Goal: Task Accomplishment & Management: Complete application form

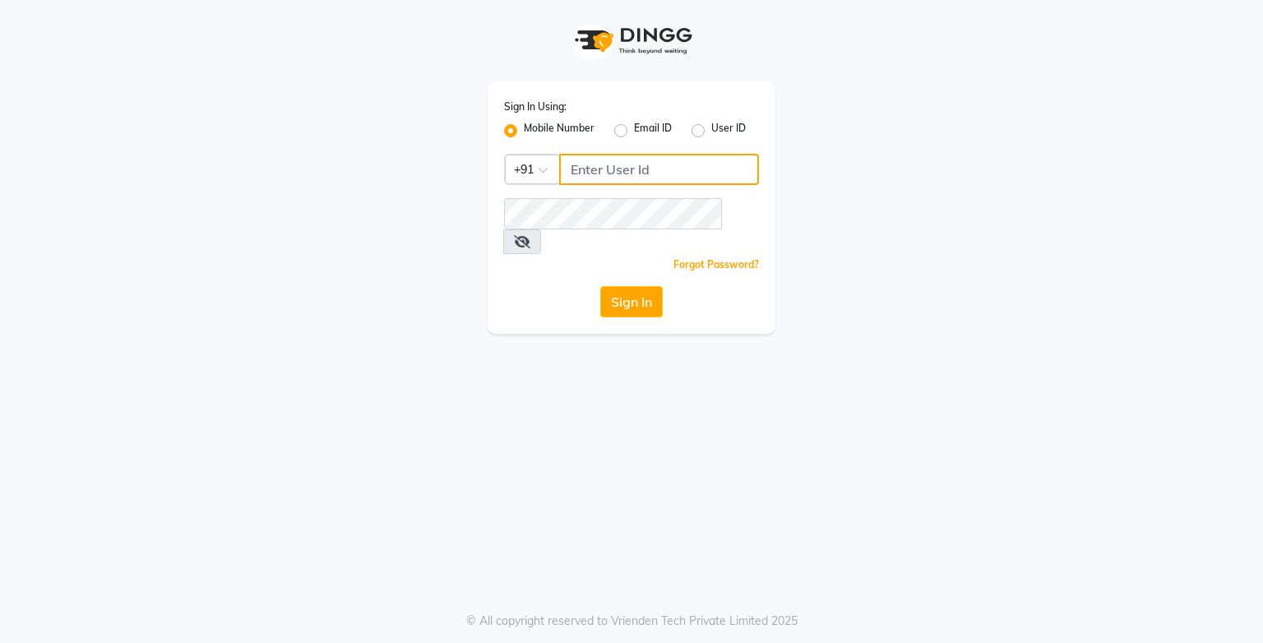
click at [596, 166] on input "Username" at bounding box center [659, 169] width 200 height 31
type input "9919507647"
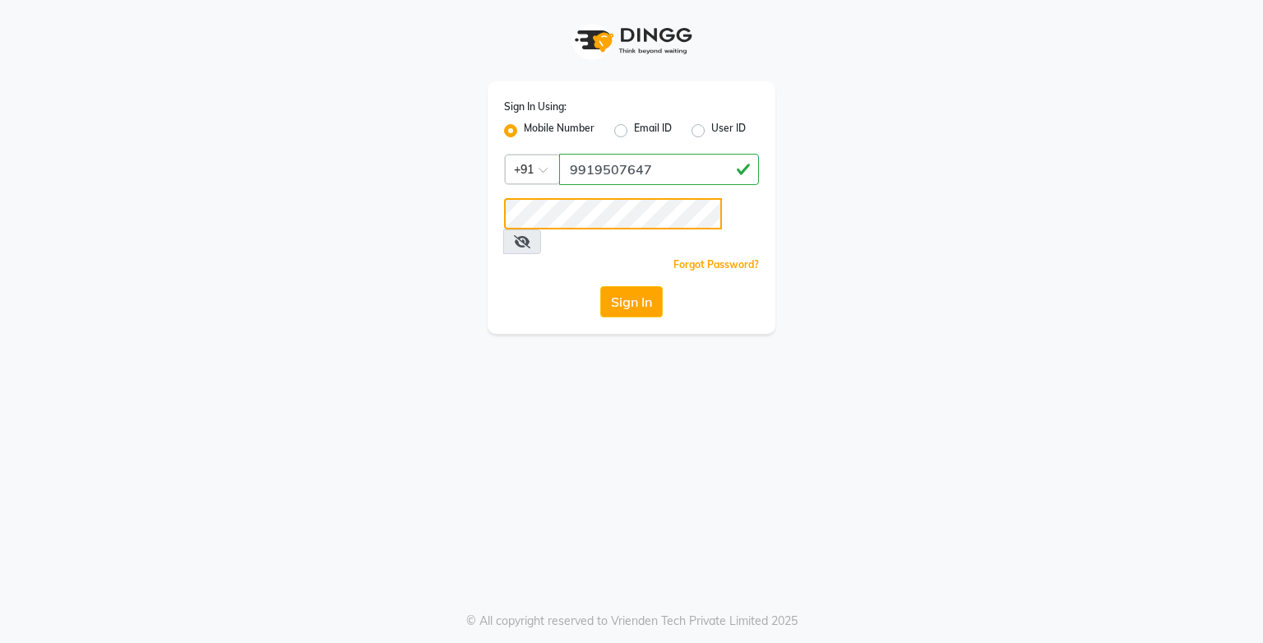
click at [600, 286] on button "Sign In" at bounding box center [631, 301] width 63 height 31
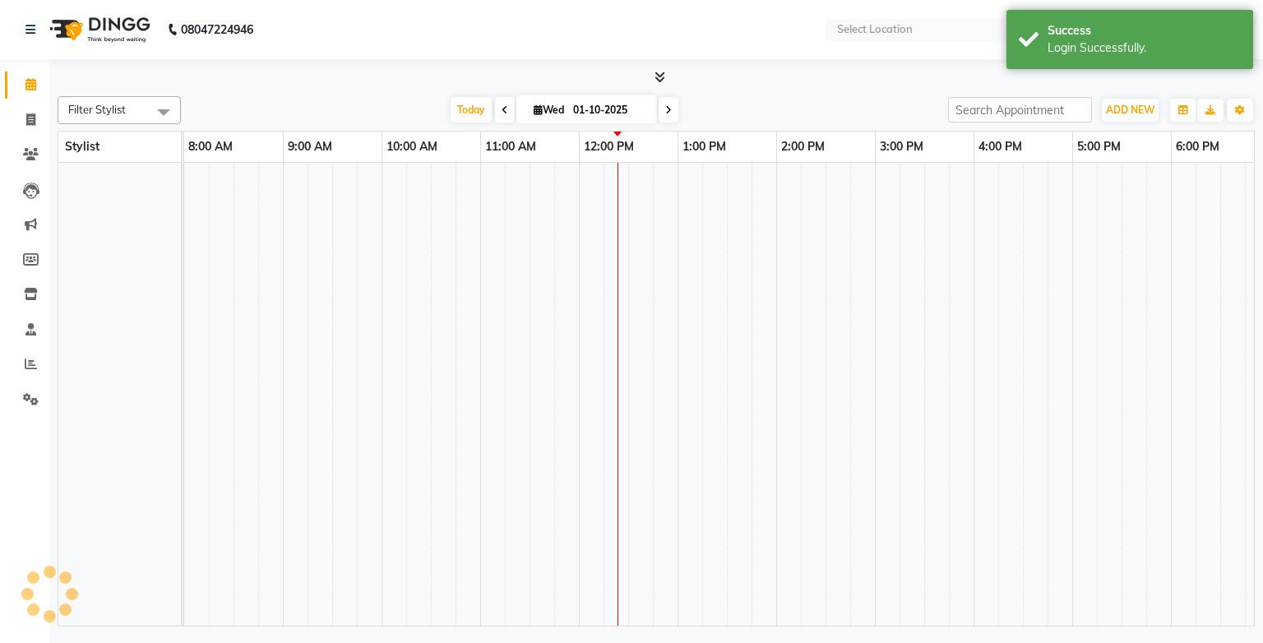
select select "en"
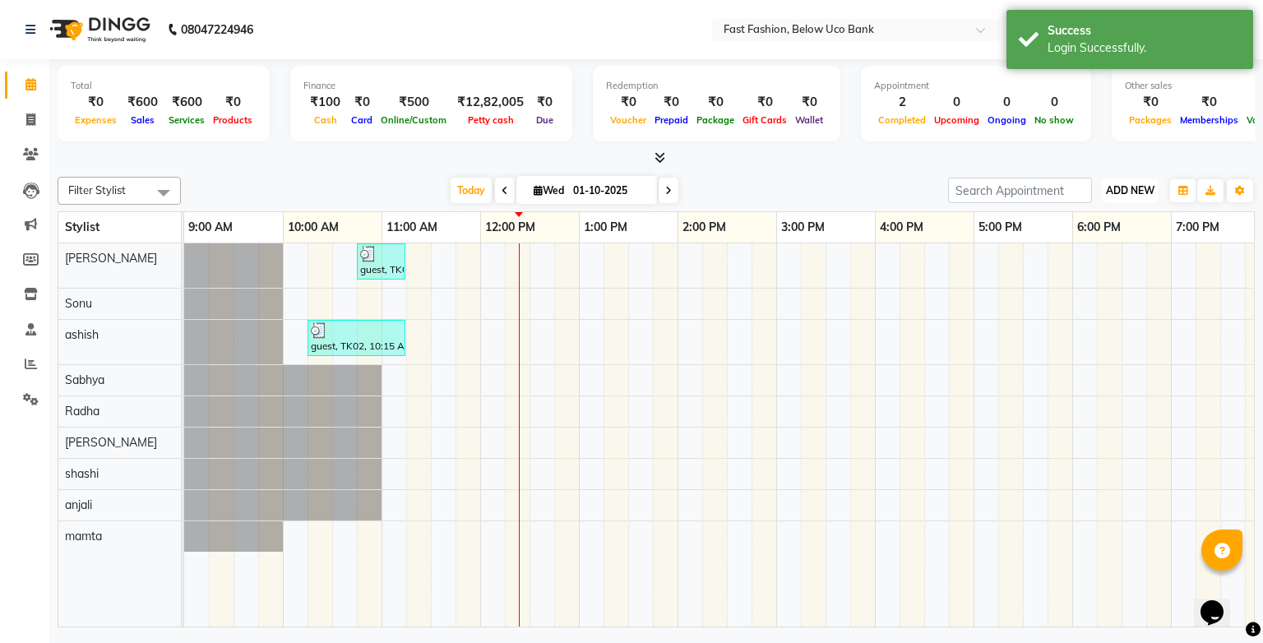
click at [1014, 184] on span "ADD NEW" at bounding box center [1130, 190] width 49 height 12
click at [1014, 243] on link "Add Invoice" at bounding box center [1093, 242] width 130 height 21
select select "service"
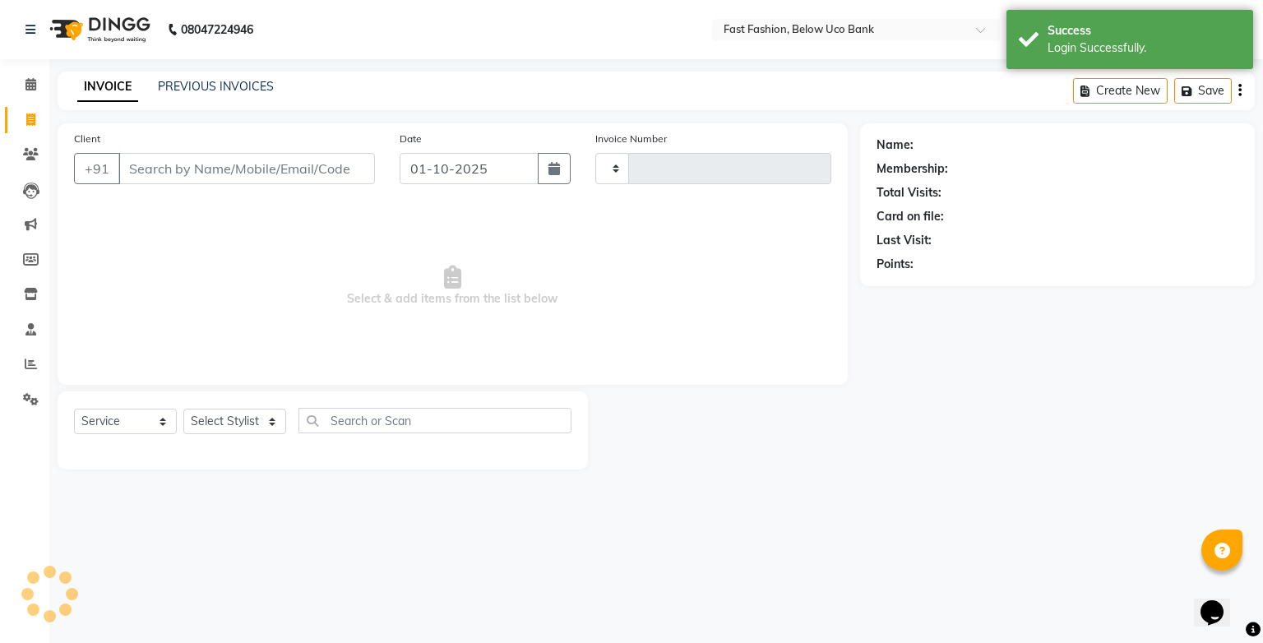
type input "1260"
select select "4228"
click at [174, 174] on input "Client" at bounding box center [246, 168] width 257 height 31
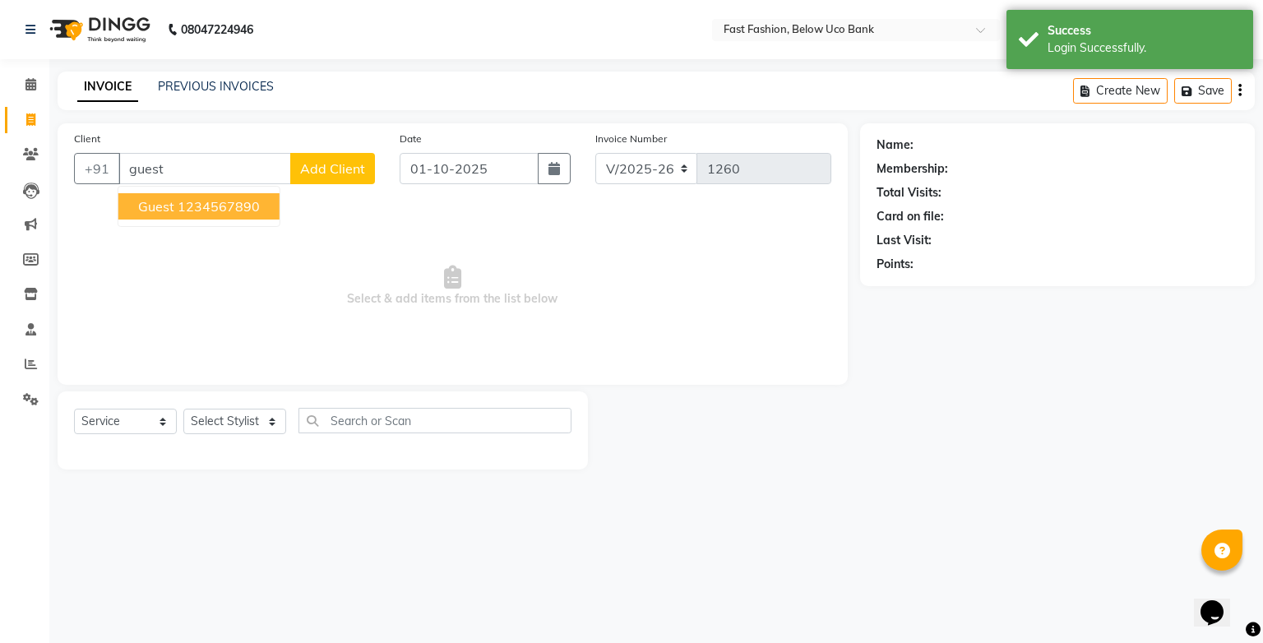
click at [192, 209] on ngb-highlight "1234567890" at bounding box center [219, 206] width 82 height 16
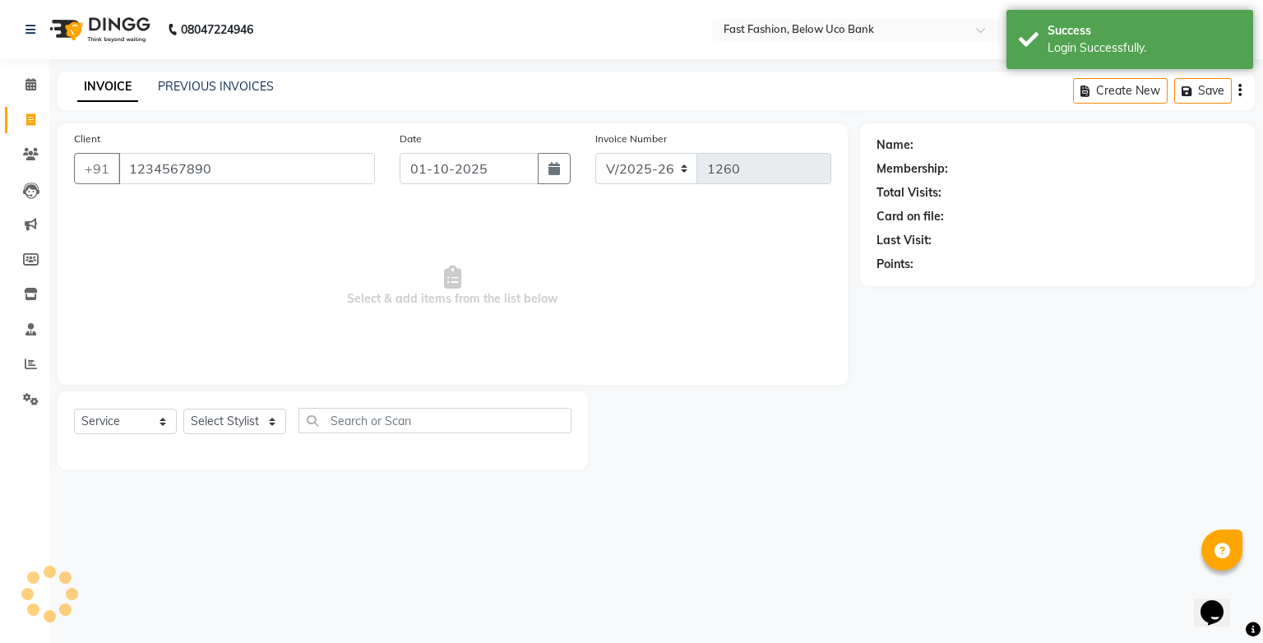
type input "1234567890"
click at [271, 416] on select "Select Stylist ali anjali ashish golu mamta [PERSON_NAME] [PERSON_NAME] [PERSON…" at bounding box center [234, 421] width 103 height 25
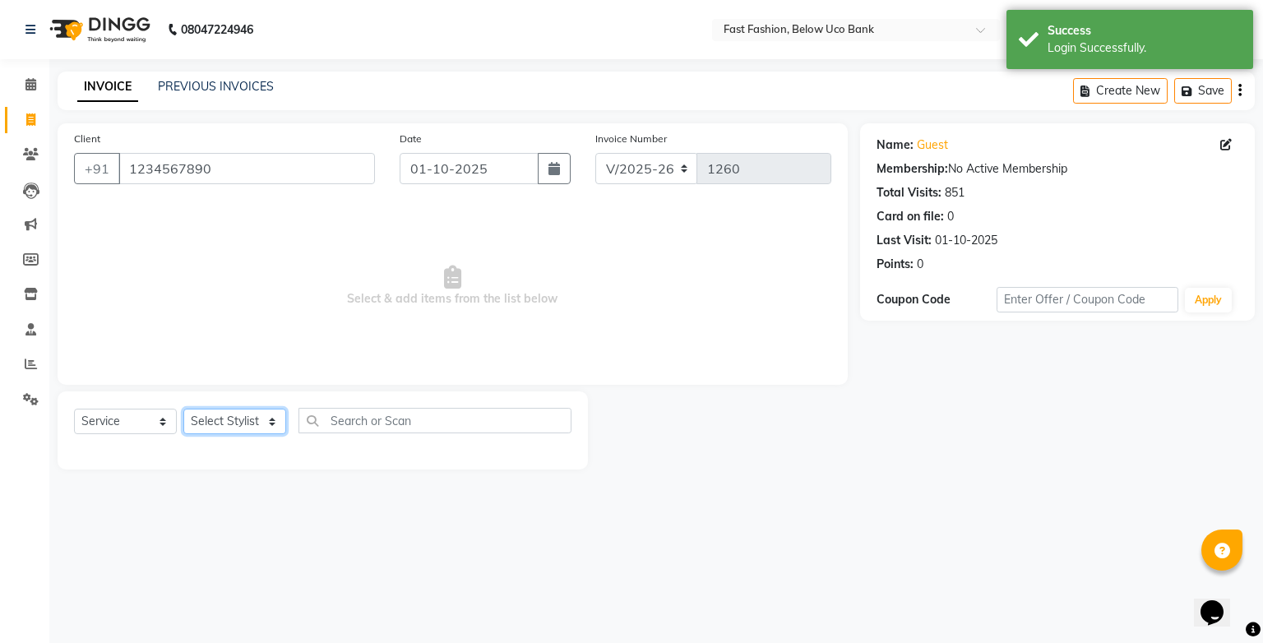
select select "22048"
click at [183, 410] on select "Select Stylist ali anjali ashish golu mamta [PERSON_NAME] [PERSON_NAME] [PERSON…" at bounding box center [234, 421] width 103 height 25
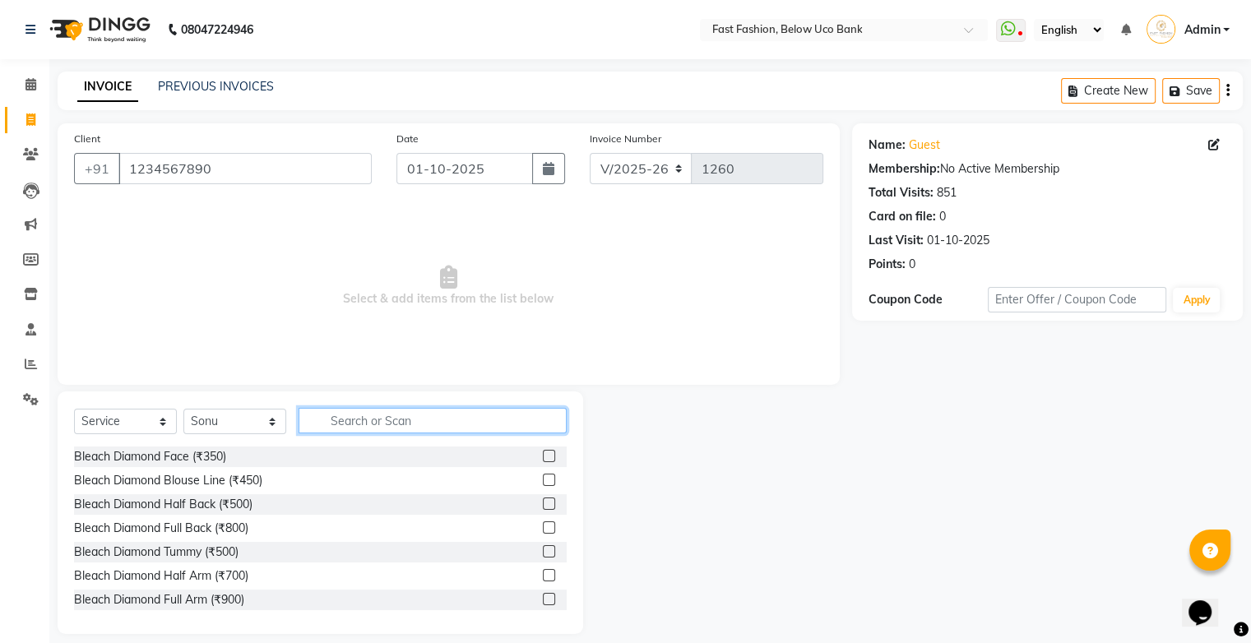
click at [368, 421] on input "text" at bounding box center [433, 420] width 268 height 25
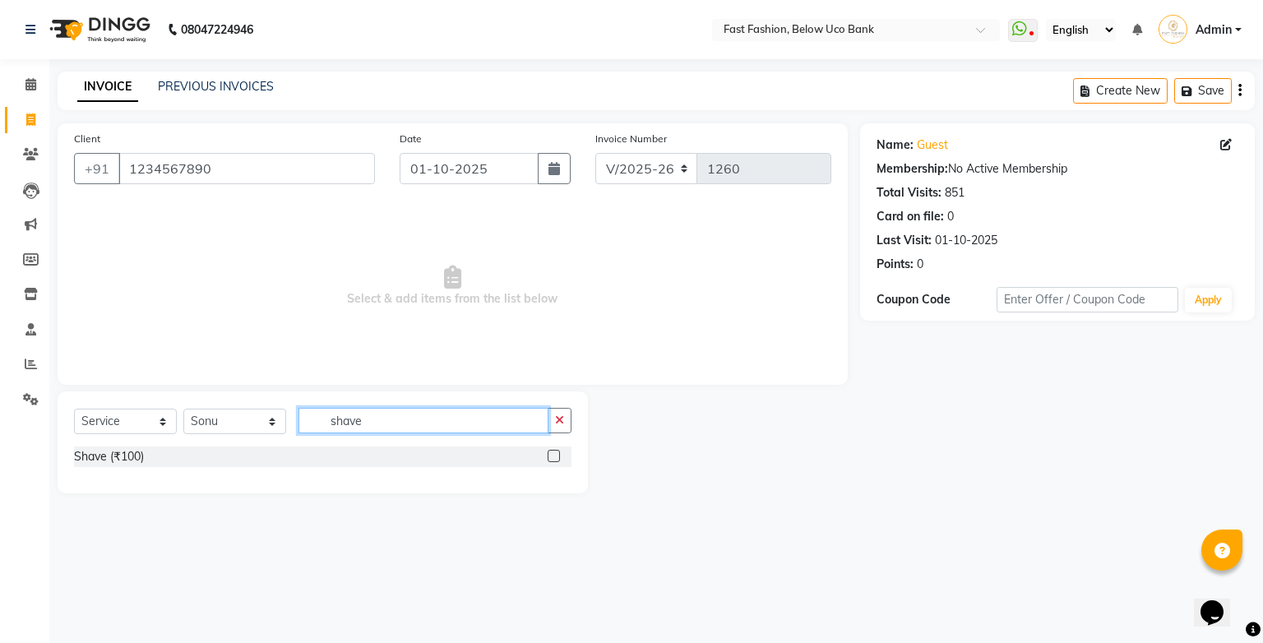
type input "shave"
click at [556, 456] on label at bounding box center [554, 456] width 12 height 12
click at [556, 456] on input "checkbox" at bounding box center [553, 457] width 11 height 11
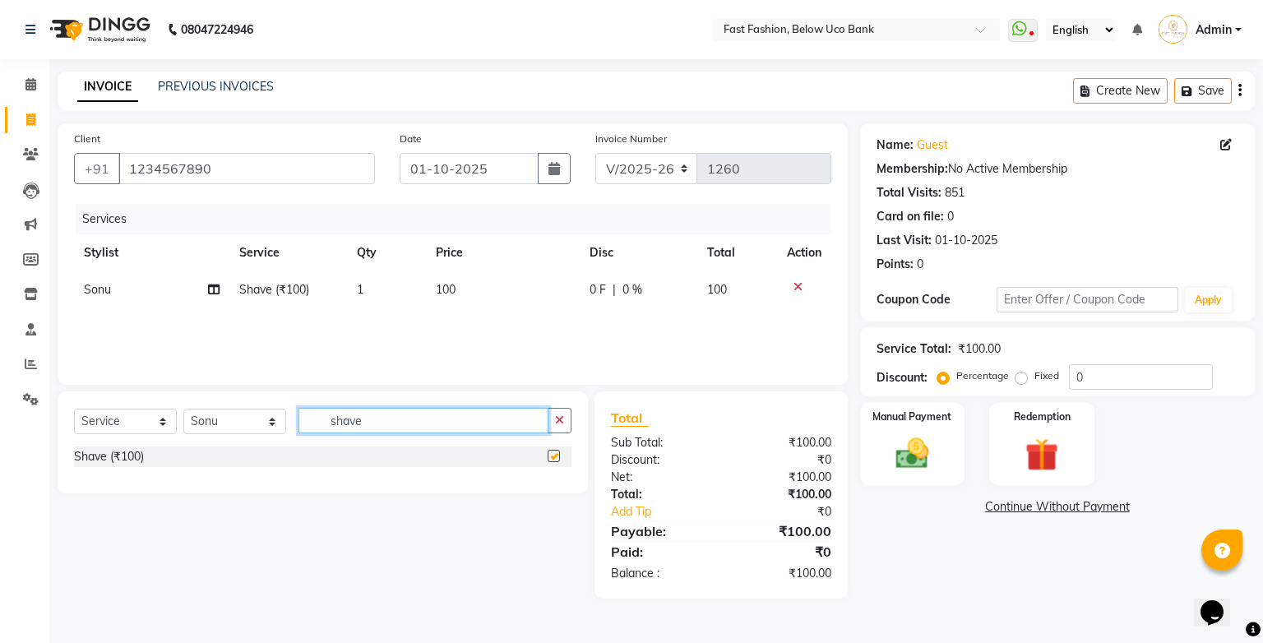
click at [469, 419] on input "shave" at bounding box center [424, 420] width 250 height 25
checkbox input "false"
type input "s"
type input "v"
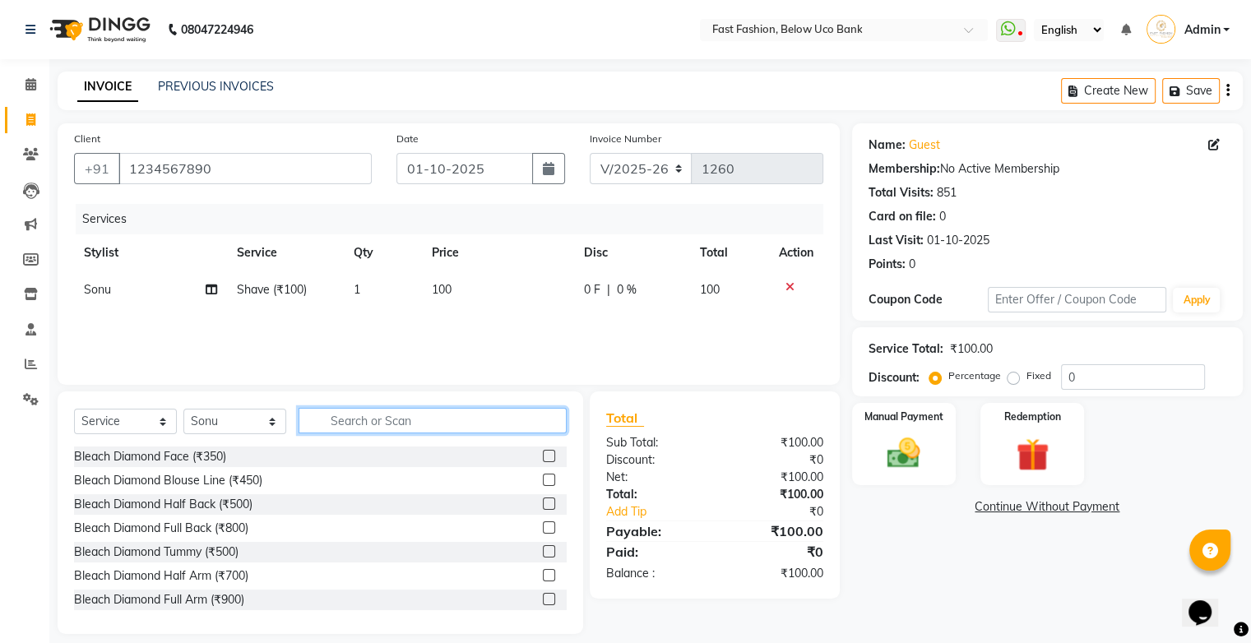
type input "v"
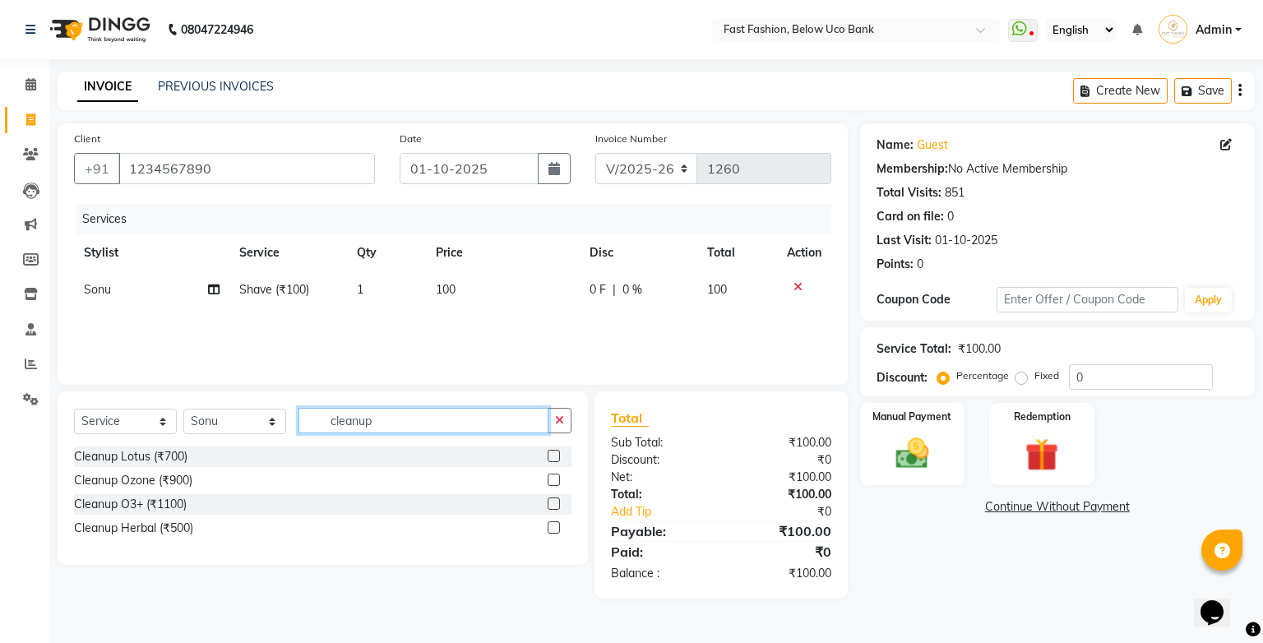
type input "cleanup"
click at [554, 505] on label at bounding box center [554, 504] width 12 height 12
click at [554, 505] on input "checkbox" at bounding box center [553, 504] width 11 height 11
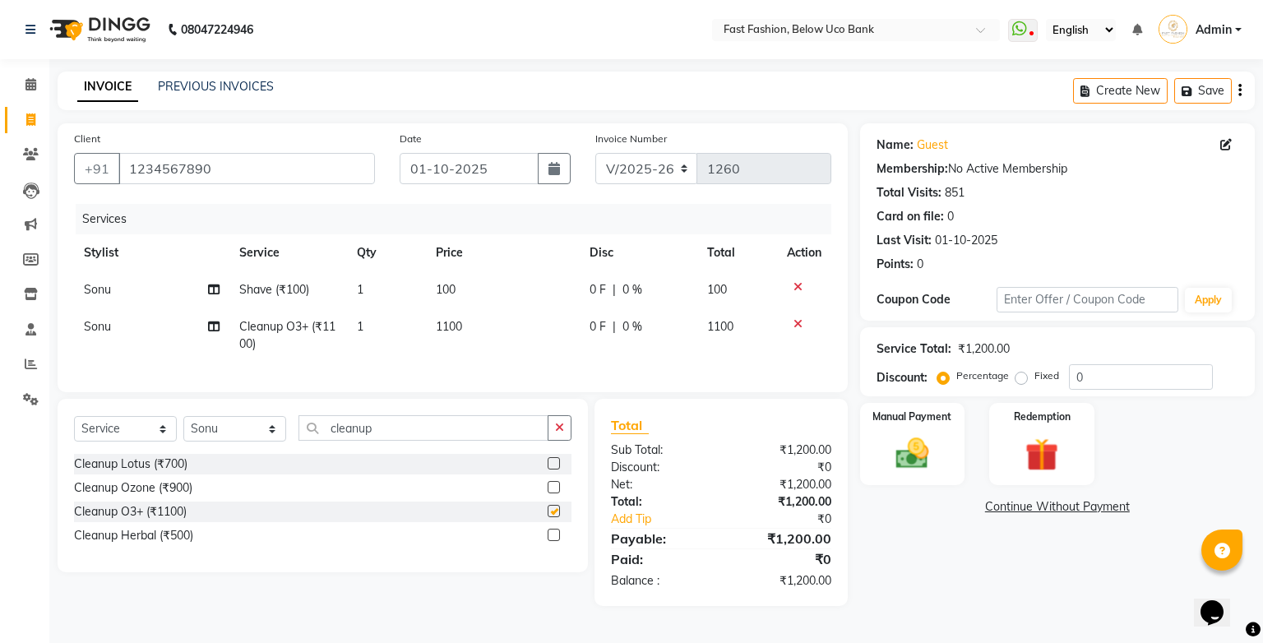
checkbox input "false"
drag, startPoint x: 878, startPoint y: 448, endPoint x: 886, endPoint y: 455, distance: 9.9
click at [878, 448] on div "Manual Payment" at bounding box center [912, 444] width 109 height 86
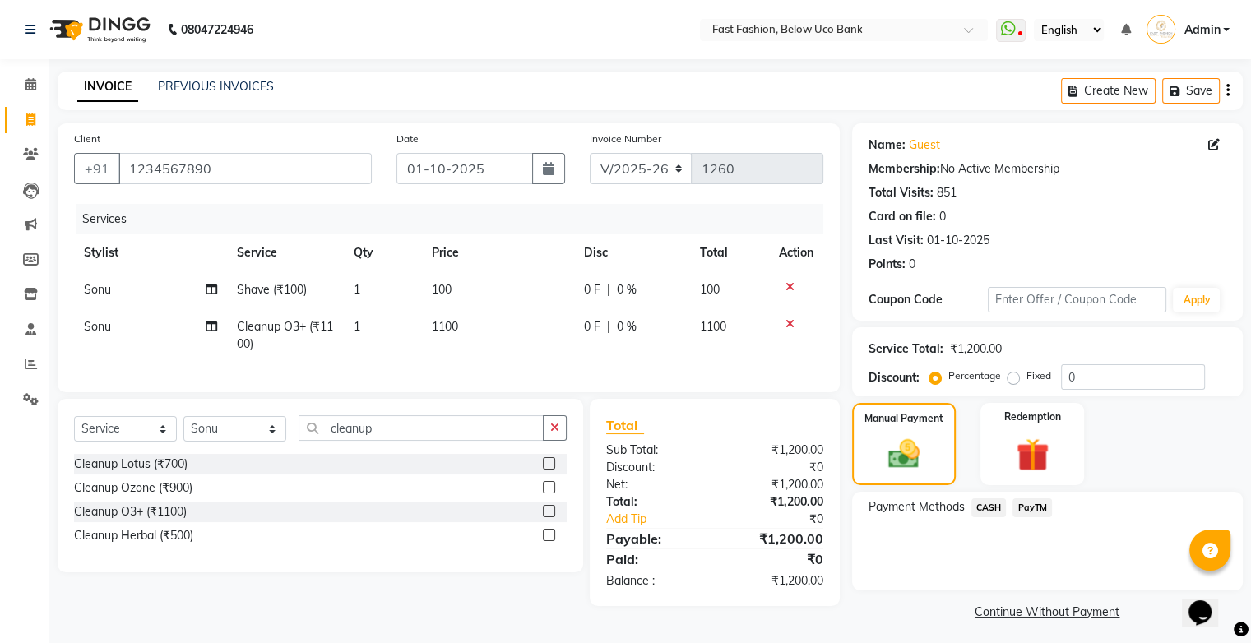
click at [1014, 508] on span "PayTM" at bounding box center [1031, 507] width 39 height 19
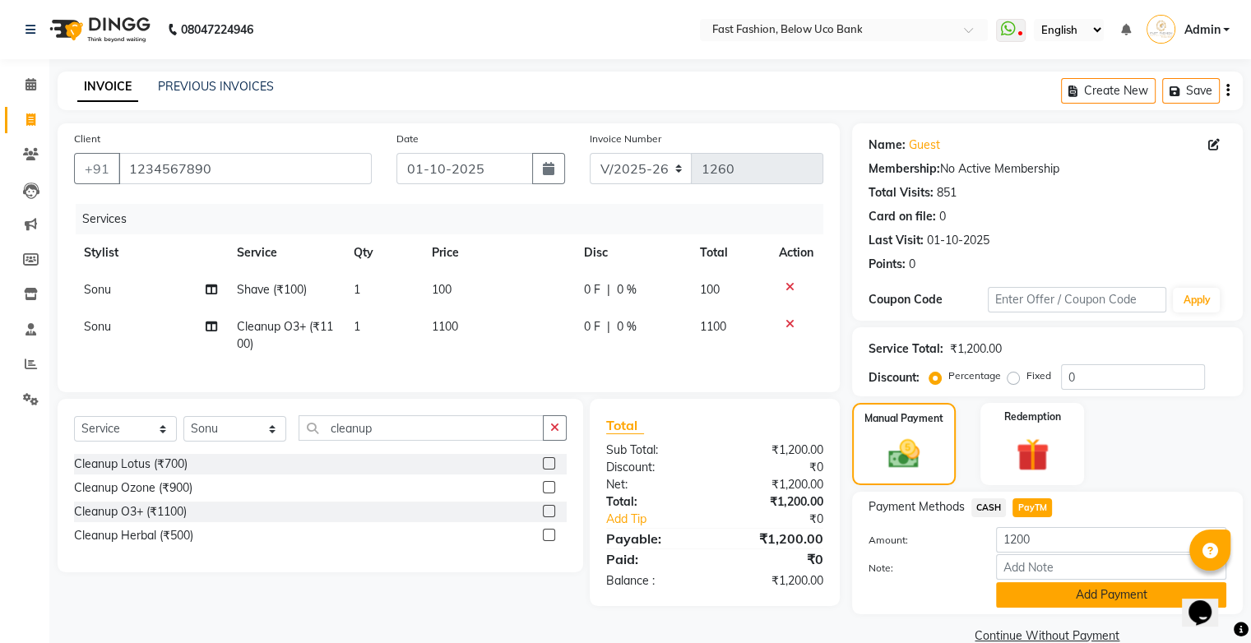
click at [1014, 598] on button "Add Payment" at bounding box center [1111, 594] width 230 height 25
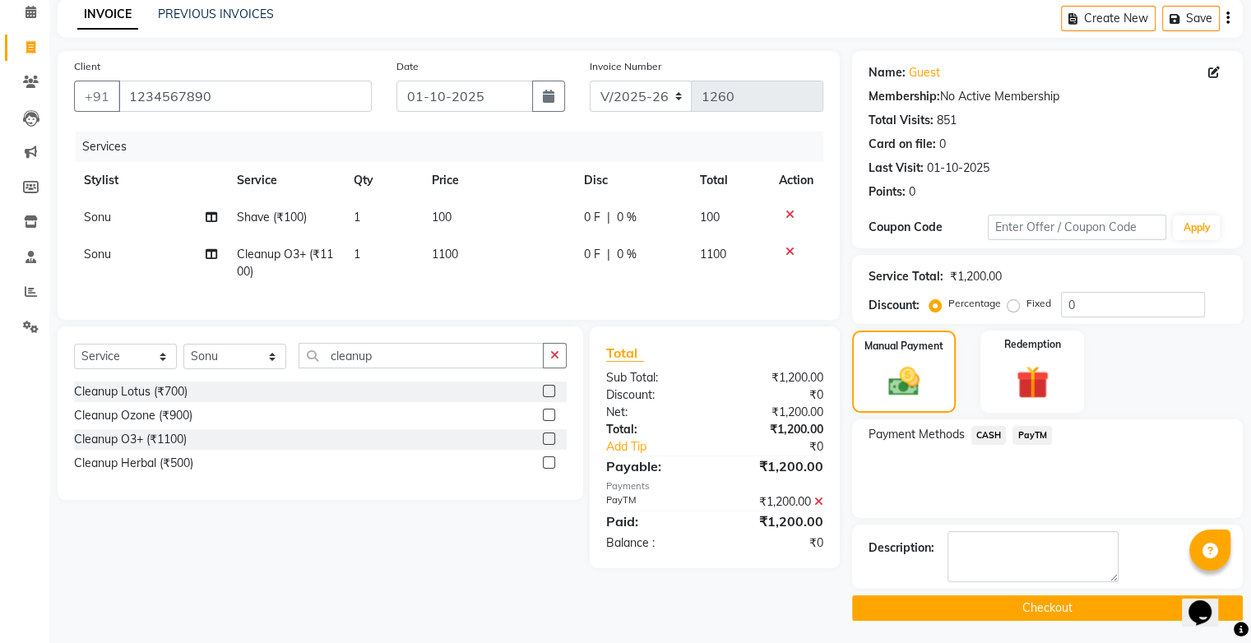
scroll to position [72, 0]
click at [1014, 604] on button "Checkout" at bounding box center [1047, 607] width 391 height 25
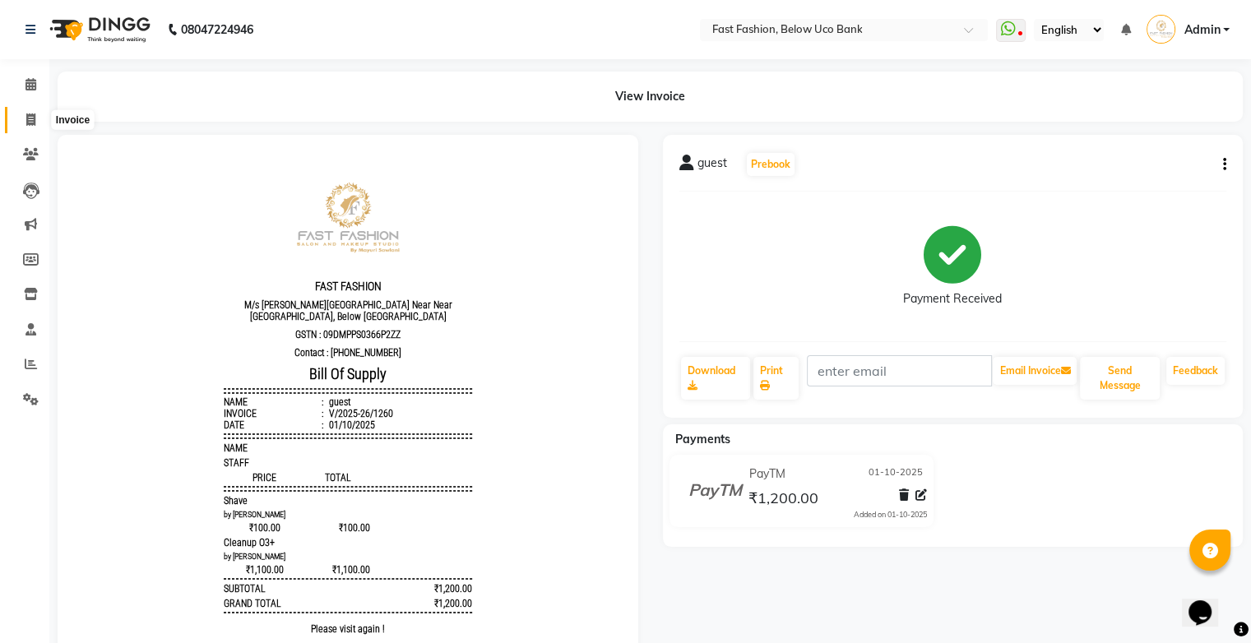
click at [26, 118] on icon at bounding box center [30, 119] width 9 height 12
select select "service"
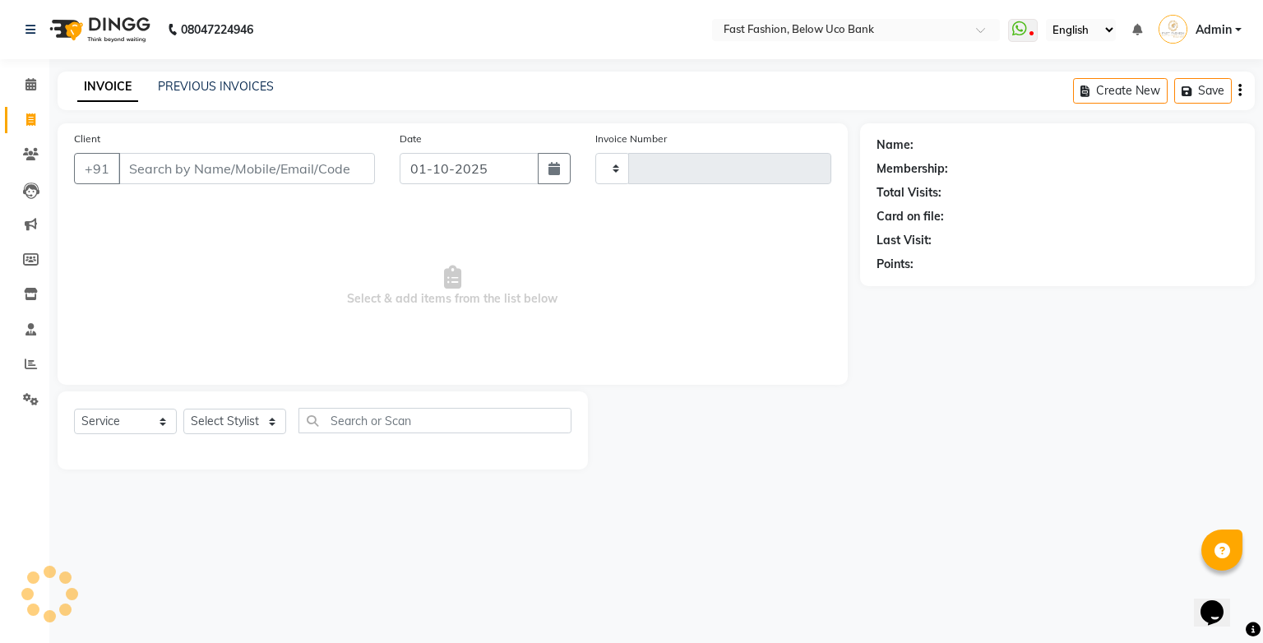
type input "1261"
select select "4228"
click at [181, 166] on input "Client" at bounding box center [246, 168] width 257 height 31
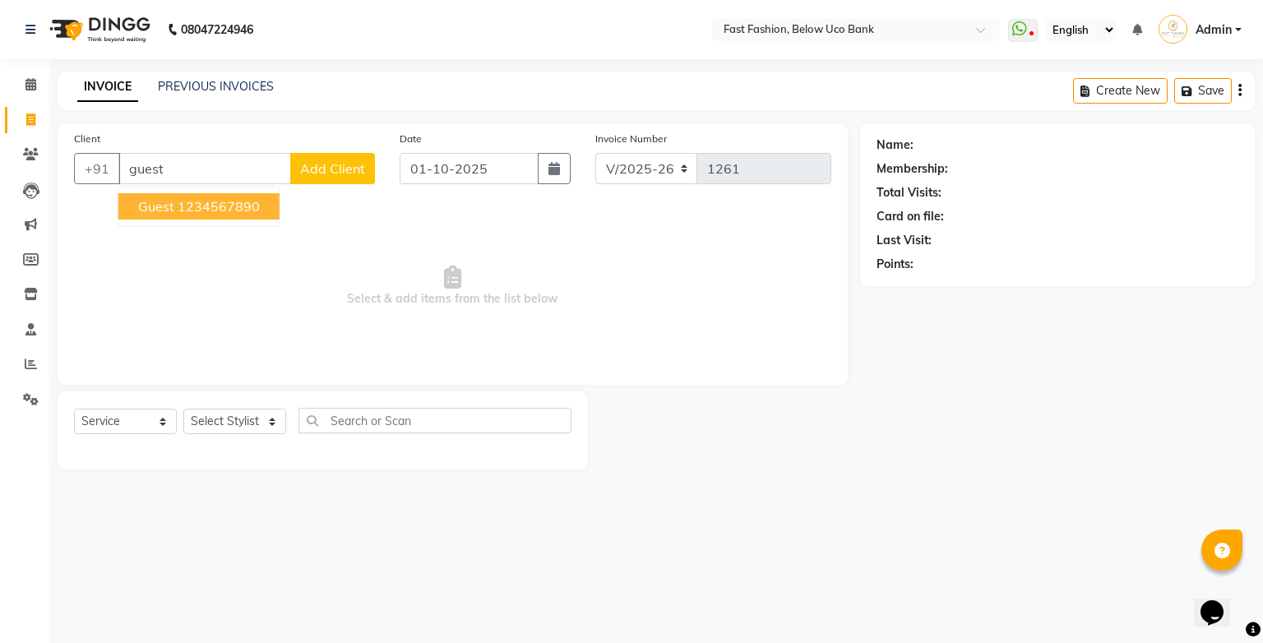
click at [195, 211] on ngb-highlight "1234567890" at bounding box center [219, 206] width 82 height 16
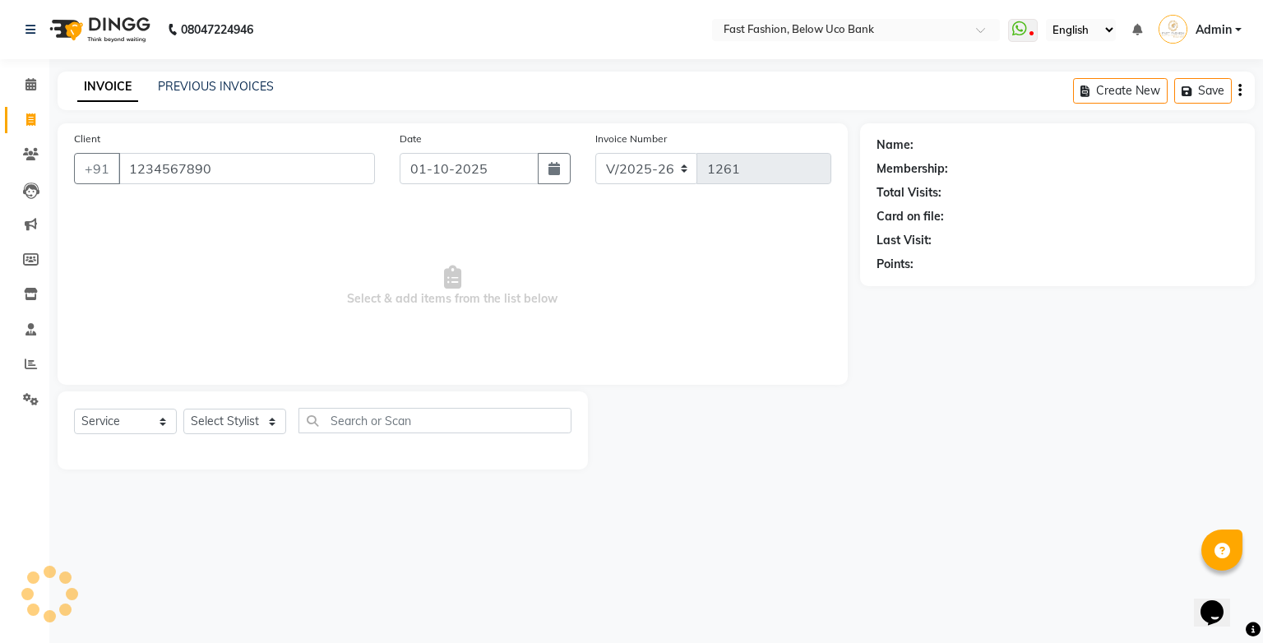
type input "1234567890"
click at [266, 417] on select "Select Stylist ali anjali ashish golu mamta [PERSON_NAME] [PERSON_NAME] [PERSON…" at bounding box center [234, 421] width 103 height 25
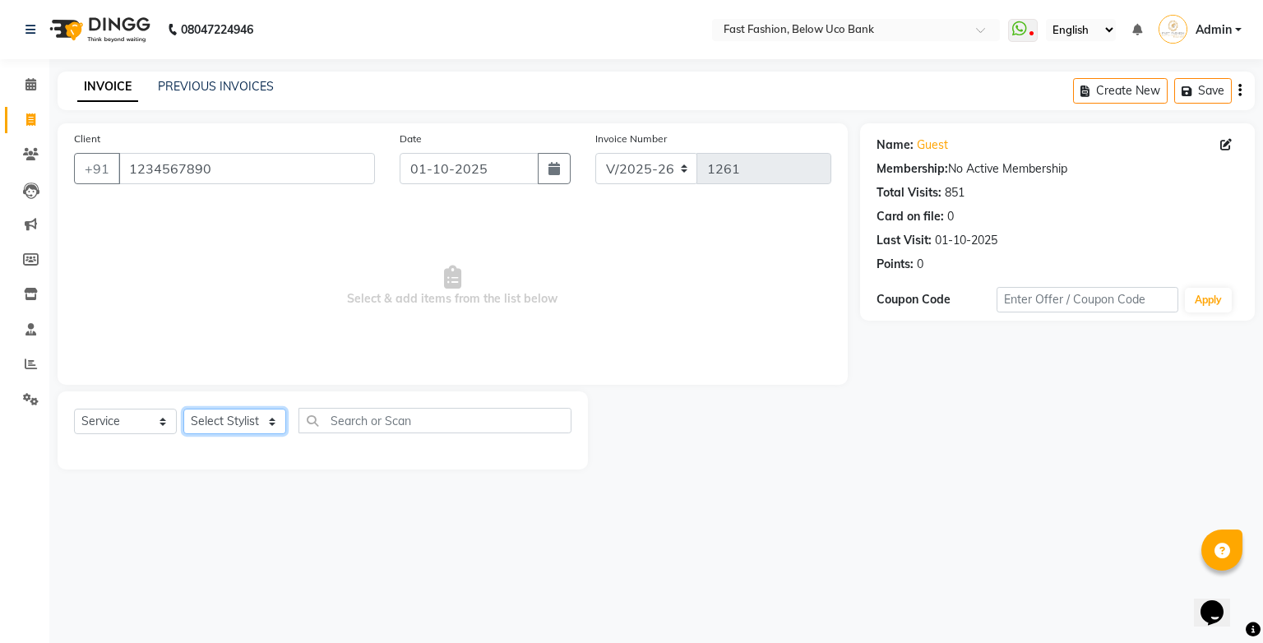
select select "22047"
click at [183, 410] on select "Select Stylist ali anjali ashish golu mamta [PERSON_NAME] [PERSON_NAME] [PERSON…" at bounding box center [234, 421] width 103 height 25
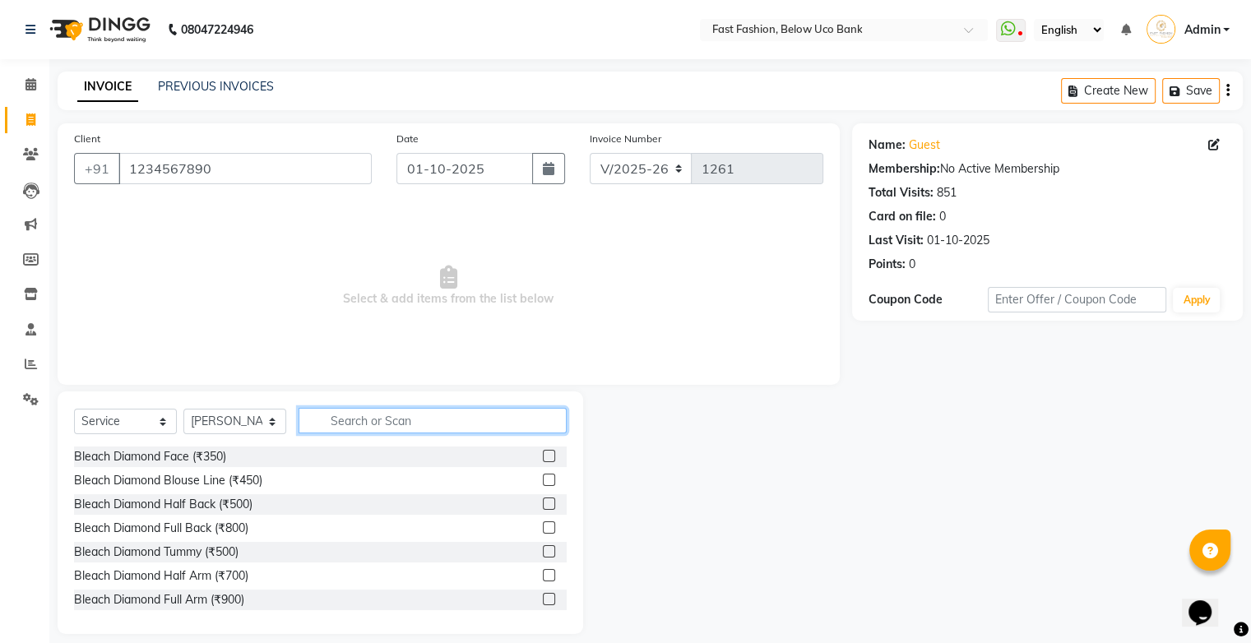
click at [367, 416] on input "text" at bounding box center [433, 420] width 268 height 25
type input "hair"
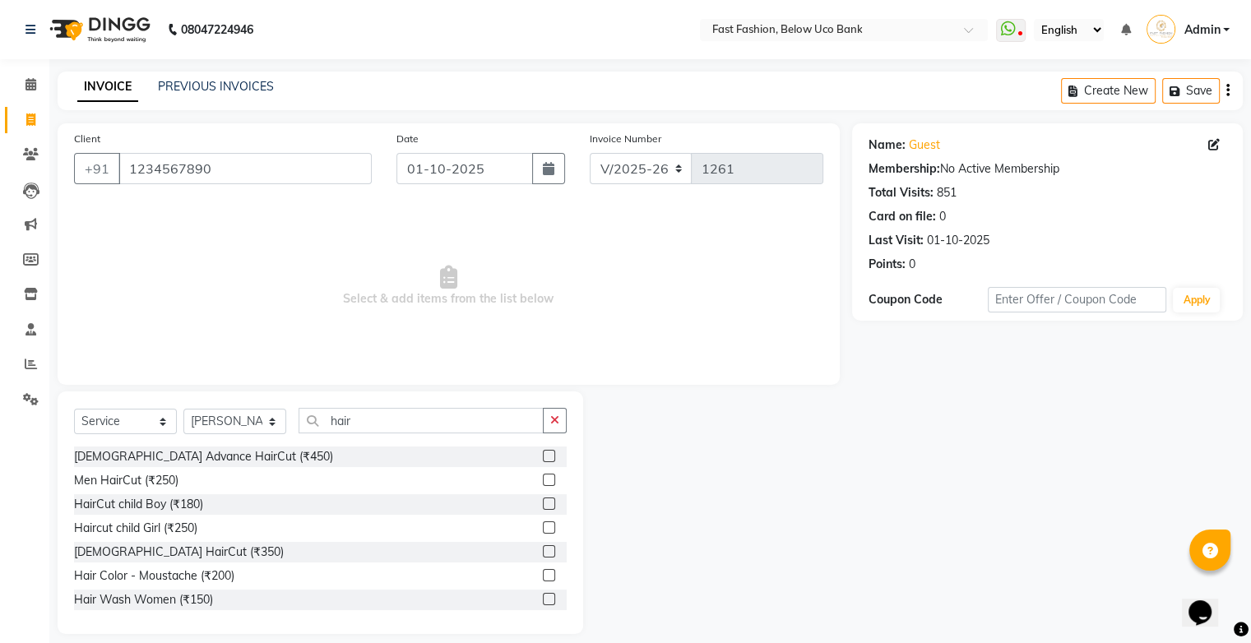
click at [543, 477] on label at bounding box center [549, 480] width 12 height 12
click at [543, 477] on input "checkbox" at bounding box center [548, 480] width 11 height 11
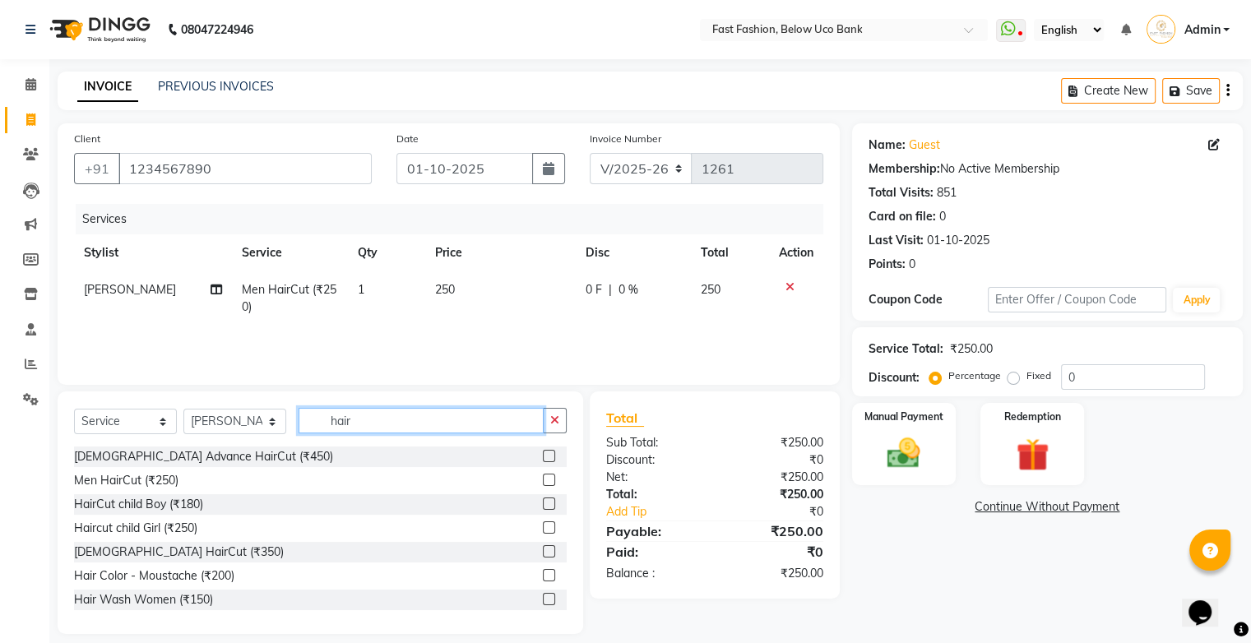
checkbox input "false"
click at [503, 424] on input "hair" at bounding box center [421, 420] width 245 height 25
type input "h"
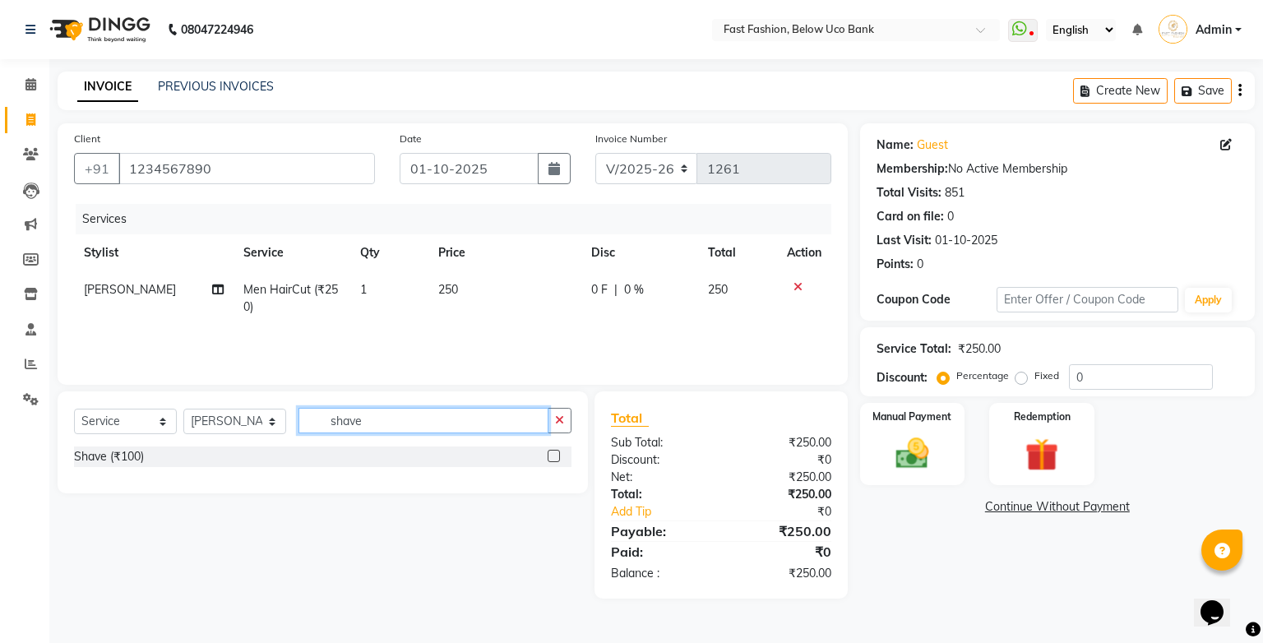
type input "shave"
click at [555, 459] on label at bounding box center [554, 456] width 12 height 12
click at [555, 459] on input "checkbox" at bounding box center [553, 457] width 11 height 11
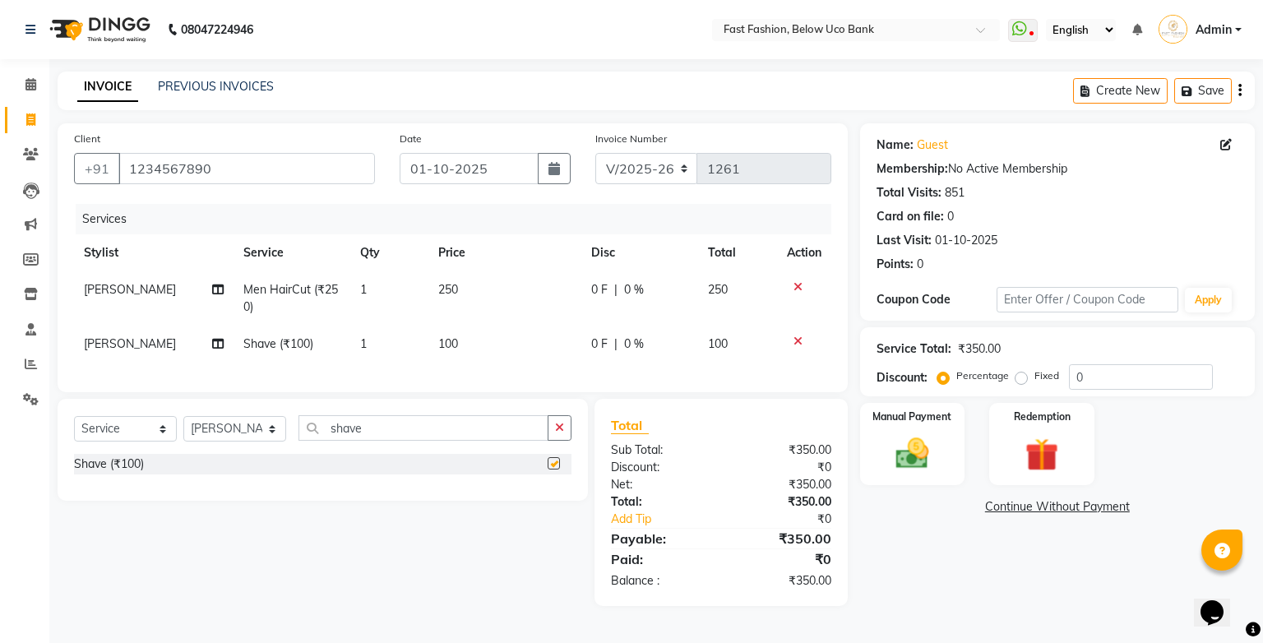
checkbox input "false"
click at [462, 437] on input "shave" at bounding box center [424, 427] width 250 height 25
type input "s"
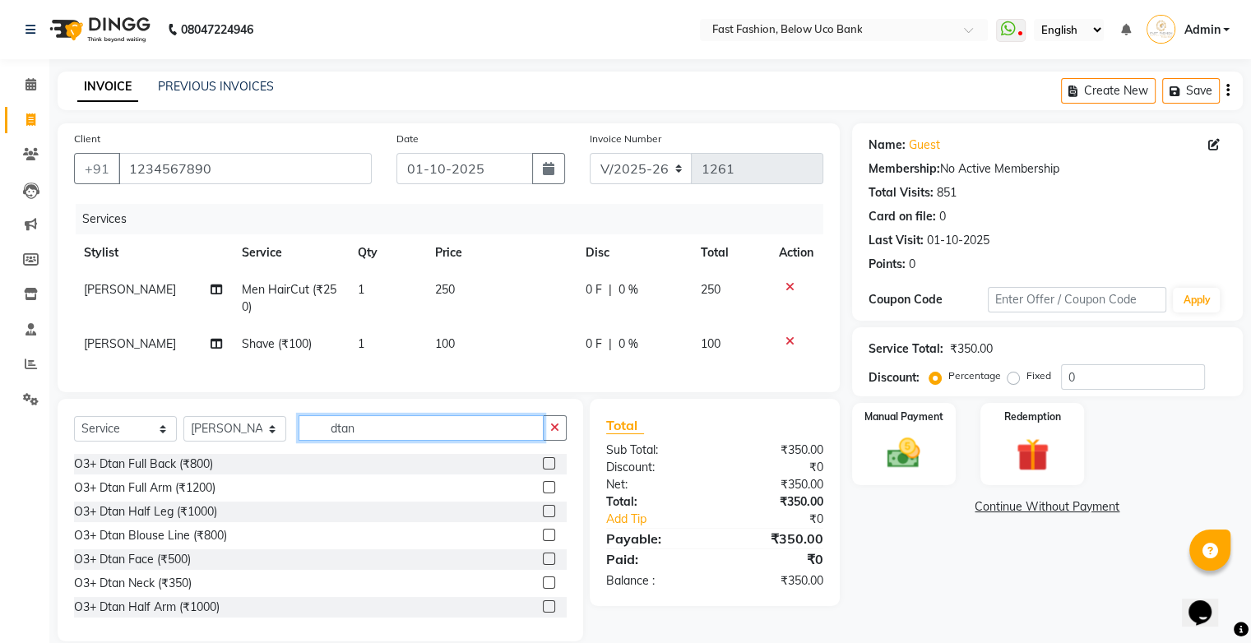
type input "dtan"
click at [543, 565] on label at bounding box center [549, 559] width 12 height 12
click at [543, 565] on input "checkbox" at bounding box center [548, 559] width 11 height 11
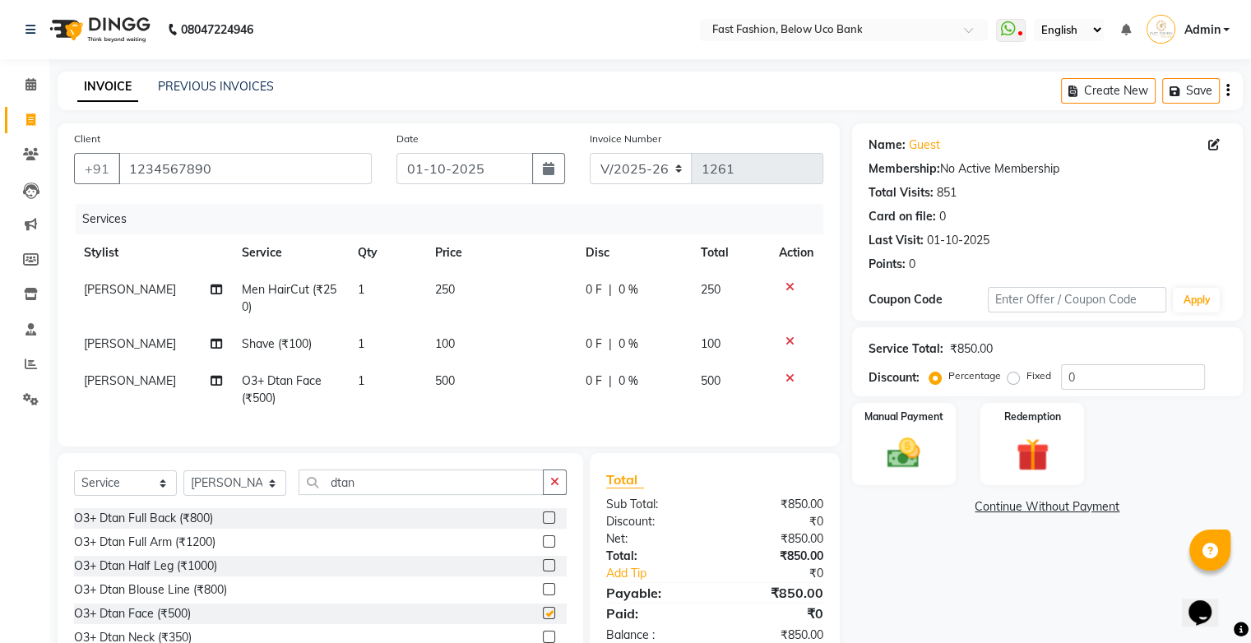
checkbox input "false"
click at [719, 382] on span "500" at bounding box center [711, 380] width 20 height 15
select select "22047"
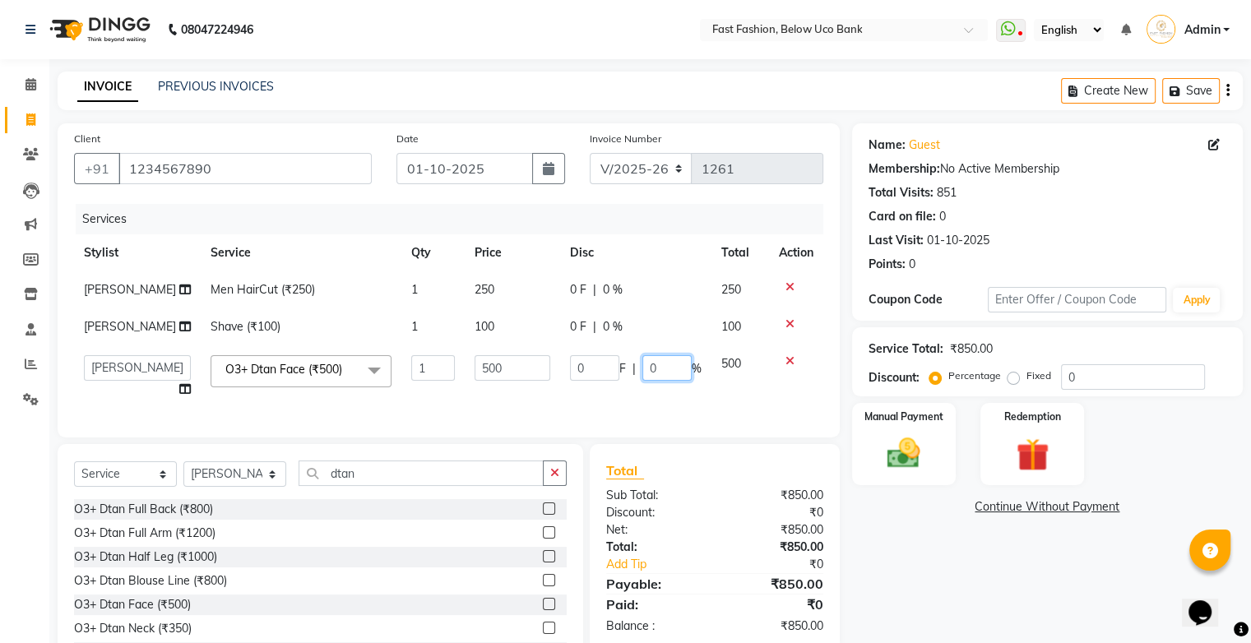
click at [651, 366] on input "0" at bounding box center [666, 367] width 49 height 25
type input "20"
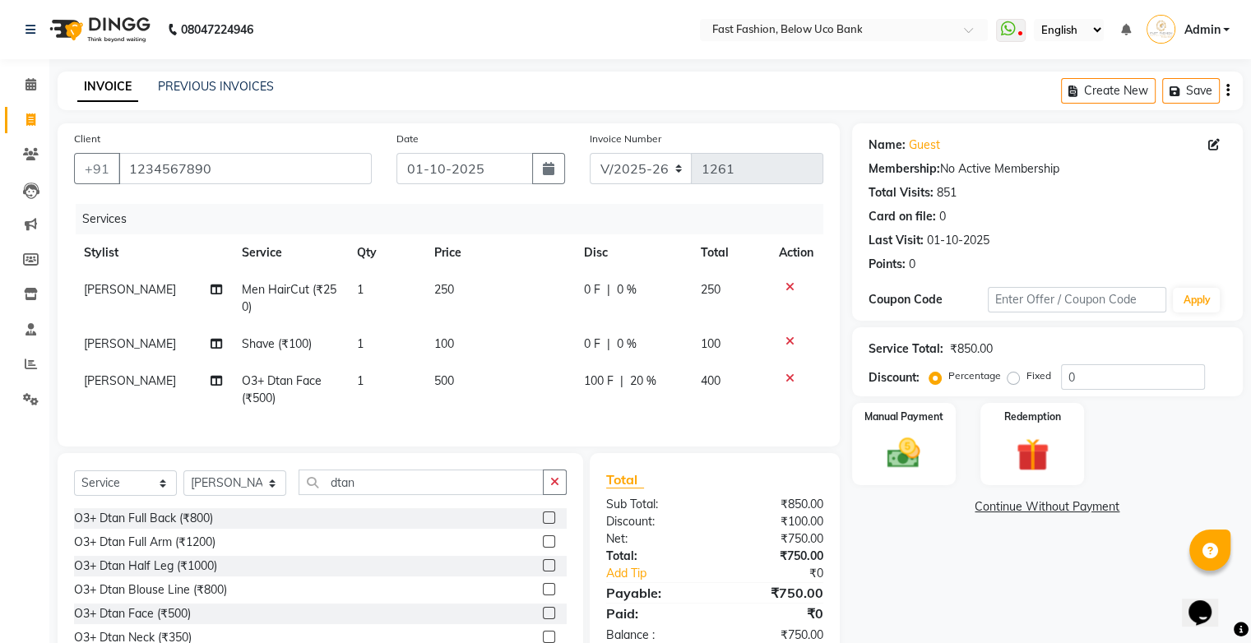
click at [632, 400] on td "100 F | 20 %" at bounding box center [632, 390] width 117 height 54
select select "22047"
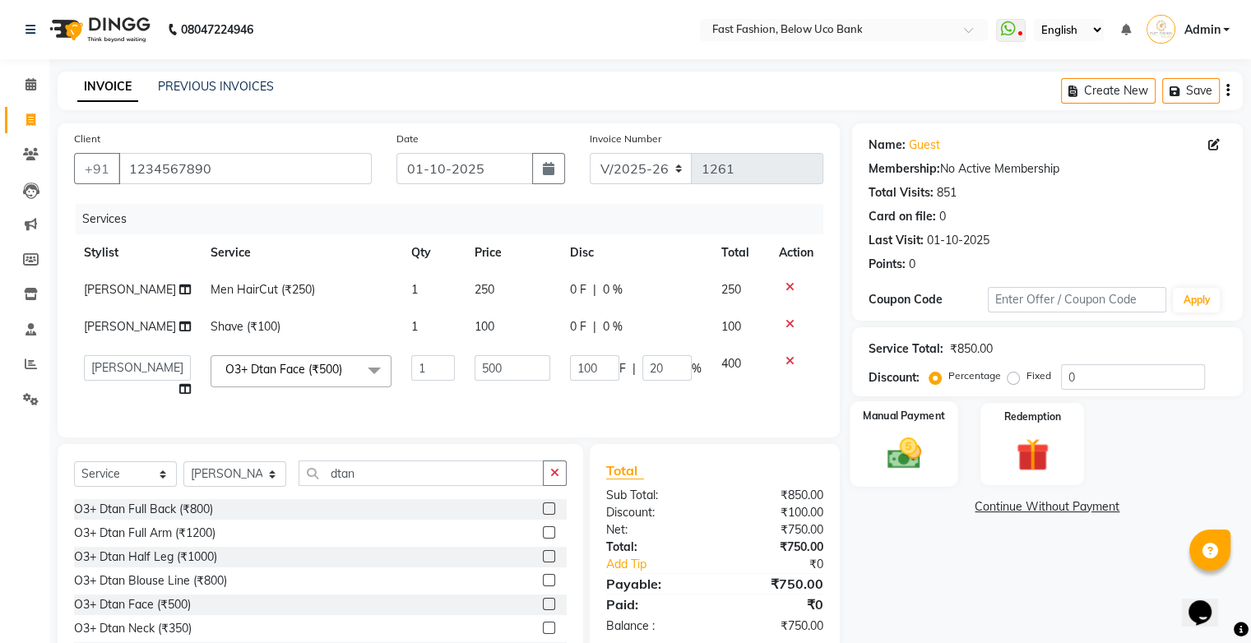
click at [901, 437] on img at bounding box center [903, 453] width 55 height 39
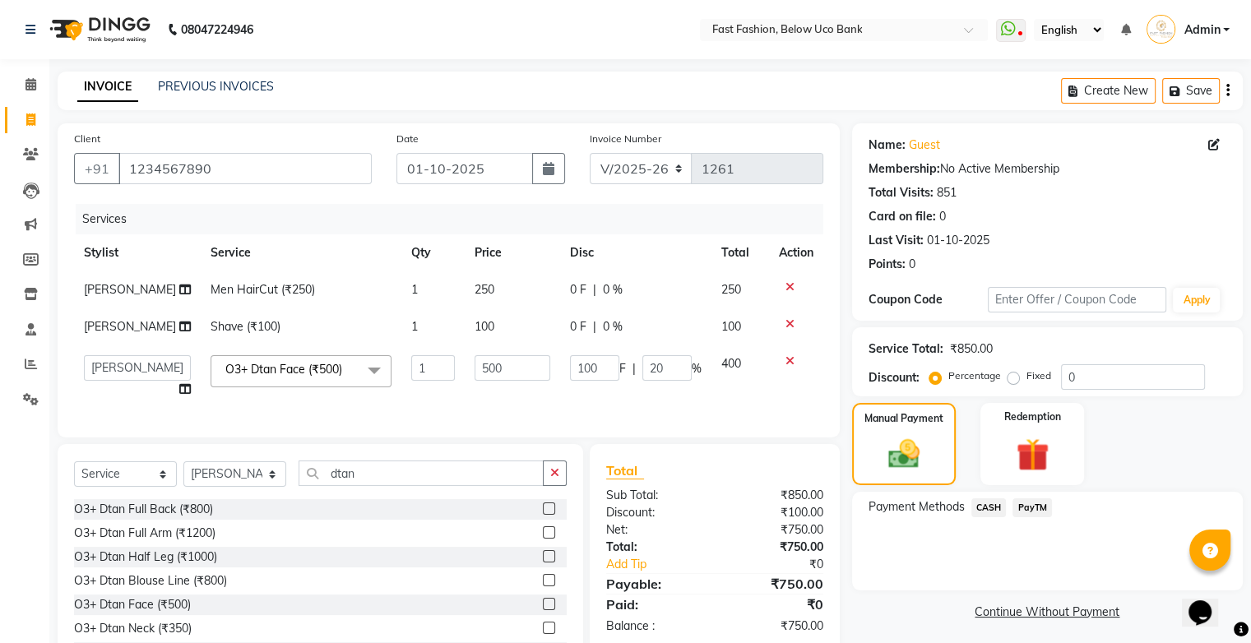
click at [994, 511] on span "CASH" at bounding box center [988, 507] width 35 height 19
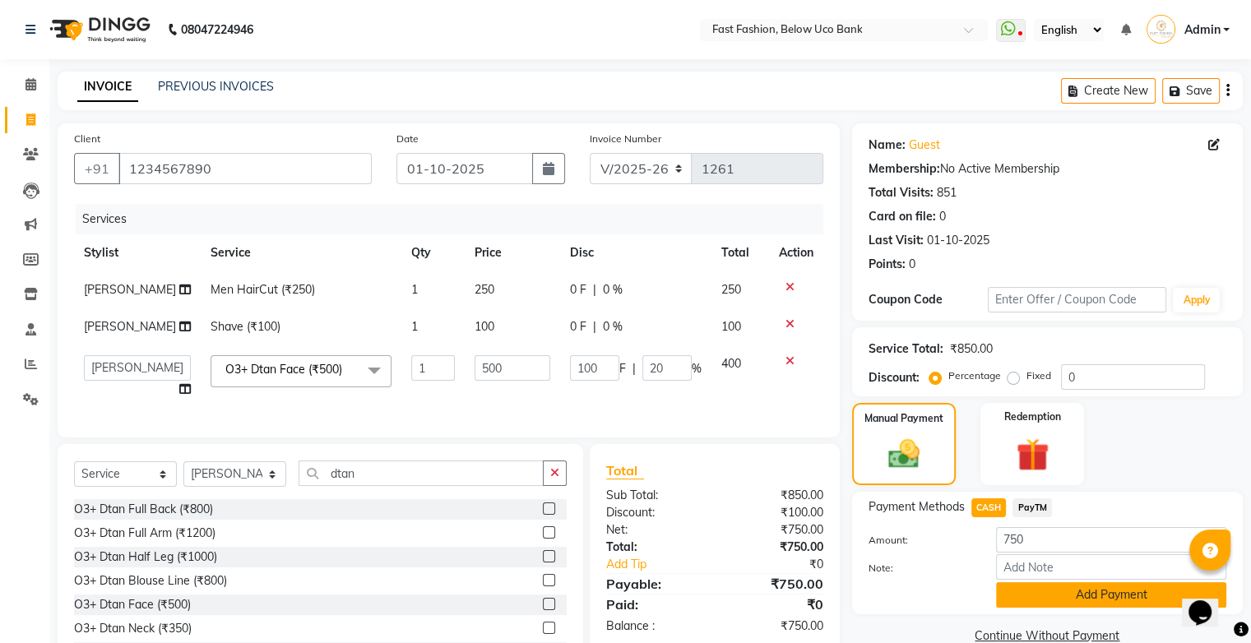
click at [1014, 604] on button "Add Payment" at bounding box center [1111, 594] width 230 height 25
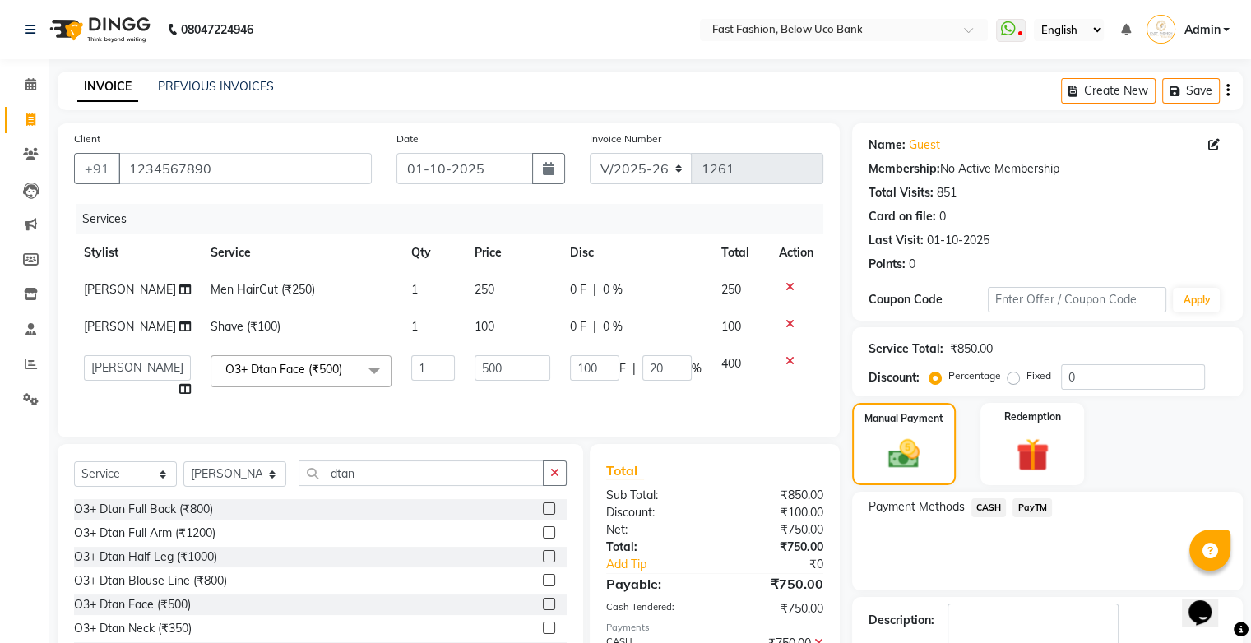
scroll to position [104, 0]
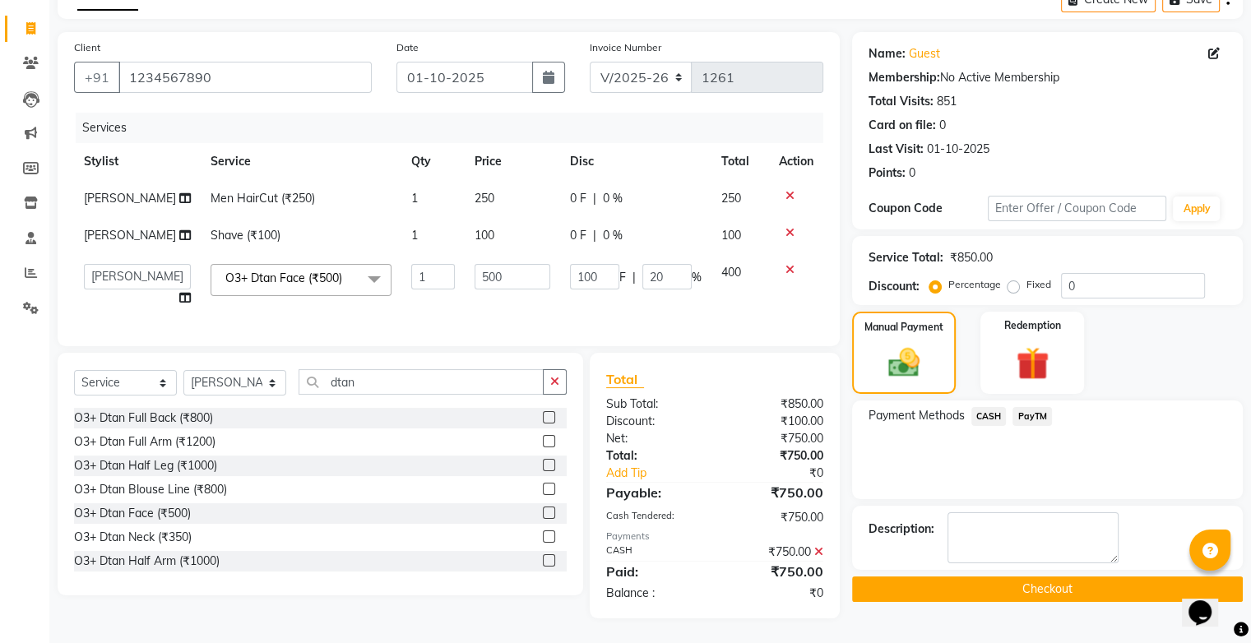
click at [1014, 582] on button "Checkout" at bounding box center [1047, 589] width 391 height 25
